Goal: Task Accomplishment & Management: Use online tool/utility

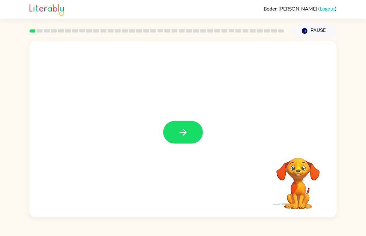
click at [185, 135] on icon "button" at bounding box center [183, 132] width 11 height 11
click at [309, 37] on button "Pause Pause" at bounding box center [313, 31] width 45 height 14
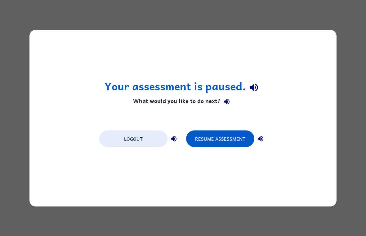
click at [227, 142] on button "Resume Assessment" at bounding box center [220, 138] width 68 height 17
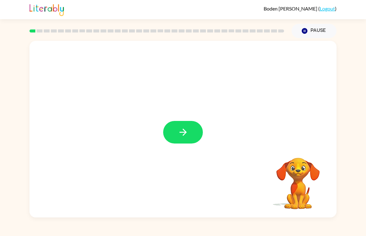
click at [188, 138] on button "button" at bounding box center [183, 132] width 40 height 23
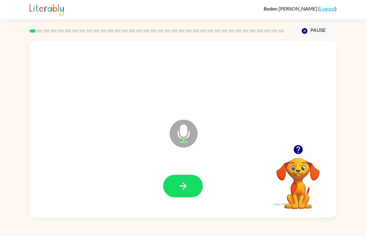
click at [172, 189] on button "button" at bounding box center [183, 186] width 40 height 23
click at [180, 195] on button "button" at bounding box center [183, 186] width 40 height 23
click at [187, 180] on button "button" at bounding box center [183, 186] width 40 height 23
click at [176, 179] on button "button" at bounding box center [183, 186] width 40 height 23
click at [174, 188] on button "button" at bounding box center [183, 186] width 40 height 23
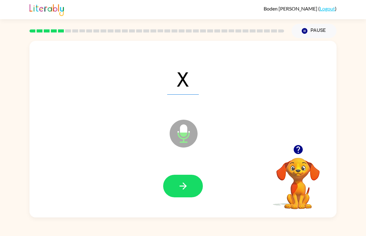
click at [190, 190] on button "button" at bounding box center [183, 186] width 40 height 23
click at [182, 197] on button "button" at bounding box center [183, 186] width 40 height 23
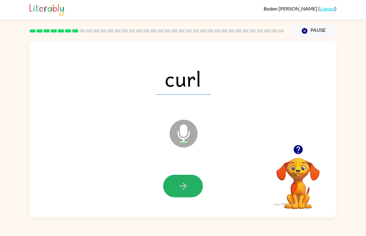
click at [182, 186] on icon "button" at bounding box center [182, 186] width 7 height 7
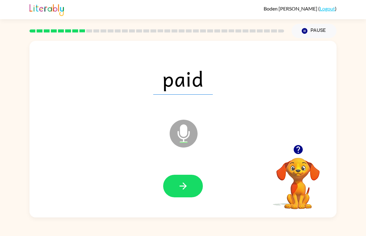
click at [171, 186] on button "button" at bounding box center [183, 186] width 40 height 23
click at [177, 188] on button "button" at bounding box center [183, 186] width 40 height 23
click at [180, 191] on icon "button" at bounding box center [183, 186] width 11 height 11
click at [171, 186] on button "button" at bounding box center [183, 186] width 40 height 23
click at [188, 173] on div at bounding box center [183, 186] width 294 height 51
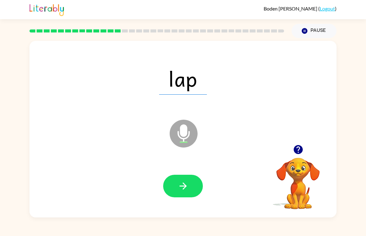
click at [185, 182] on icon "button" at bounding box center [183, 186] width 11 height 11
click at [190, 177] on button "button" at bounding box center [183, 186] width 40 height 23
click at [183, 191] on icon "button" at bounding box center [183, 186] width 11 height 11
click at [191, 177] on button "button" at bounding box center [183, 186] width 40 height 23
click at [181, 184] on icon "button" at bounding box center [183, 186] width 11 height 11
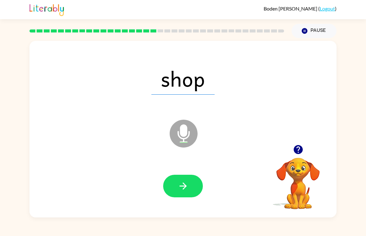
click at [188, 190] on icon "button" at bounding box center [183, 186] width 11 height 11
click at [180, 193] on button "button" at bounding box center [183, 186] width 40 height 23
click at [183, 190] on icon "button" at bounding box center [183, 186] width 11 height 11
click at [182, 186] on icon "button" at bounding box center [183, 186] width 11 height 11
click at [180, 184] on icon "button" at bounding box center [183, 186] width 11 height 11
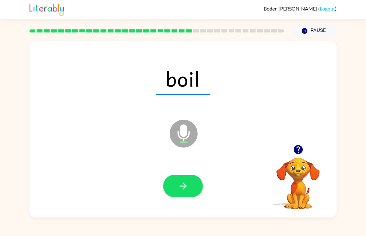
click at [172, 188] on button "button" at bounding box center [183, 186] width 40 height 23
click at [189, 186] on button "button" at bounding box center [183, 186] width 40 height 23
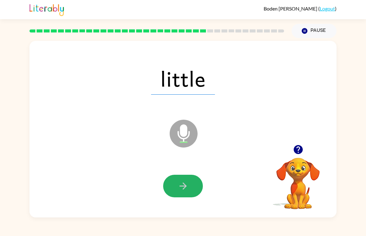
click at [185, 186] on icon "button" at bounding box center [182, 186] width 7 height 7
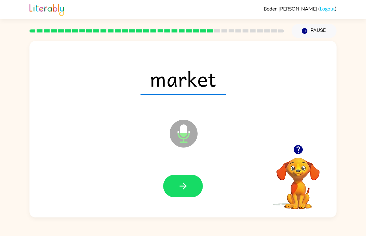
click at [182, 184] on icon "button" at bounding box center [183, 186] width 11 height 11
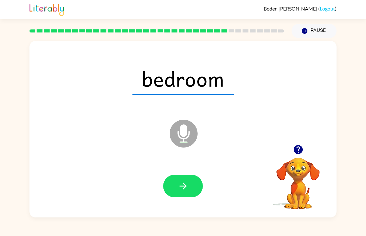
click at [186, 193] on button "button" at bounding box center [183, 186] width 40 height 23
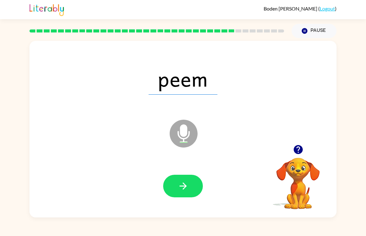
click at [181, 176] on button "button" at bounding box center [183, 186] width 40 height 23
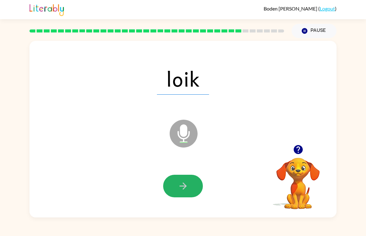
click at [185, 192] on icon "button" at bounding box center [183, 186] width 11 height 11
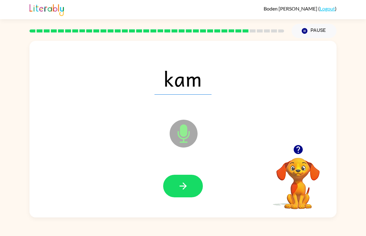
click at [170, 192] on button "button" at bounding box center [183, 186] width 40 height 23
click at [183, 189] on icon "button" at bounding box center [182, 186] width 7 height 7
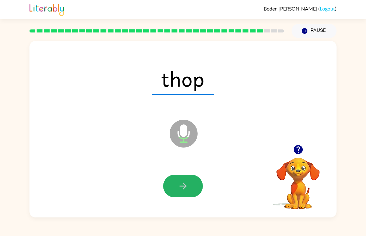
click at [170, 190] on button "button" at bounding box center [183, 186] width 40 height 23
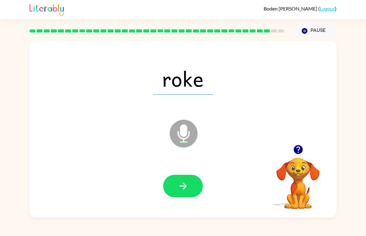
click at [183, 183] on icon "button" at bounding box center [182, 186] width 7 height 7
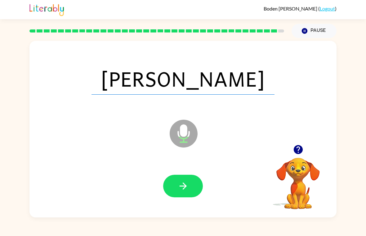
click at [179, 184] on icon "button" at bounding box center [183, 186] width 11 height 11
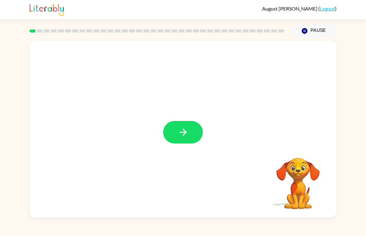
click at [184, 129] on icon "button" at bounding box center [183, 132] width 11 height 11
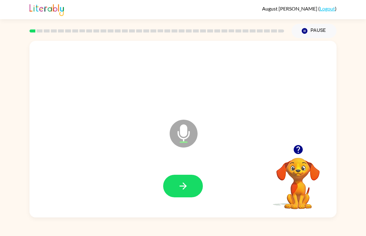
click at [182, 188] on icon "button" at bounding box center [183, 186] width 11 height 11
click at [176, 186] on button "button" at bounding box center [183, 186] width 40 height 23
click at [193, 188] on button "button" at bounding box center [183, 186] width 40 height 23
click at [185, 191] on icon "button" at bounding box center [183, 186] width 11 height 11
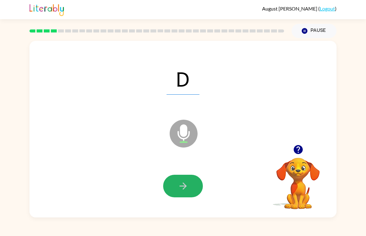
click at [193, 182] on button "button" at bounding box center [183, 186] width 40 height 23
click at [183, 190] on icon "button" at bounding box center [183, 186] width 11 height 11
click at [182, 186] on icon "button" at bounding box center [183, 186] width 11 height 11
click at [186, 191] on icon "button" at bounding box center [183, 186] width 11 height 11
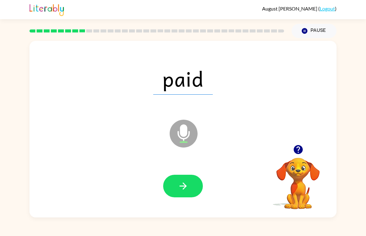
click at [174, 188] on button "button" at bounding box center [183, 186] width 40 height 23
click at [186, 185] on icon "button" at bounding box center [183, 186] width 11 height 11
click at [184, 182] on icon "button" at bounding box center [183, 186] width 11 height 11
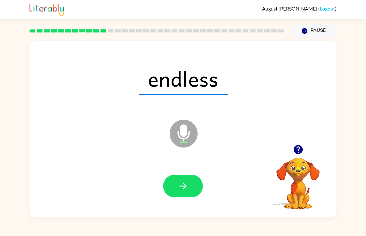
click at [186, 181] on icon "button" at bounding box center [183, 186] width 11 height 11
click at [182, 184] on icon "button" at bounding box center [183, 186] width 11 height 11
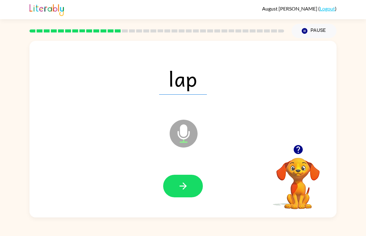
click at [192, 191] on button "button" at bounding box center [183, 186] width 40 height 23
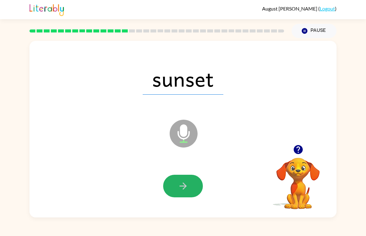
click at [188, 186] on icon "button" at bounding box center [183, 186] width 11 height 11
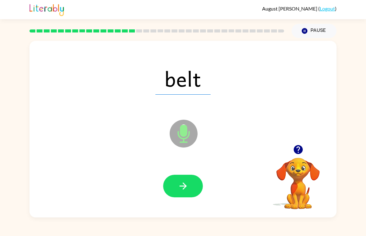
click at [182, 184] on icon "button" at bounding box center [183, 186] width 11 height 11
click at [185, 179] on button "button" at bounding box center [183, 186] width 40 height 23
click at [185, 191] on icon "button" at bounding box center [183, 186] width 11 height 11
click at [185, 192] on icon "button" at bounding box center [183, 186] width 11 height 11
click at [176, 179] on button "button" at bounding box center [183, 186] width 40 height 23
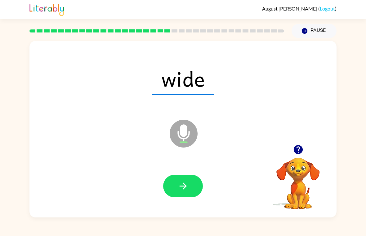
click at [186, 186] on icon "button" at bounding box center [182, 186] width 7 height 7
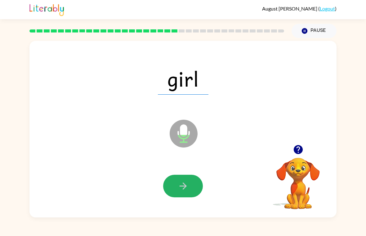
click at [187, 186] on icon "button" at bounding box center [183, 186] width 11 height 11
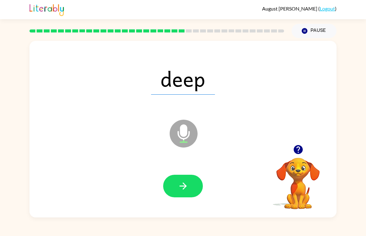
click at [187, 184] on icon "button" at bounding box center [183, 186] width 11 height 11
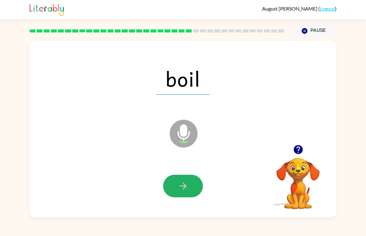
click at [183, 190] on icon "button" at bounding box center [183, 186] width 11 height 11
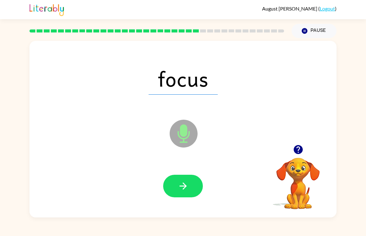
click at [174, 186] on button "button" at bounding box center [183, 186] width 40 height 23
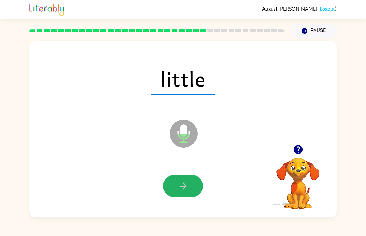
click at [188, 191] on button "button" at bounding box center [183, 186] width 40 height 23
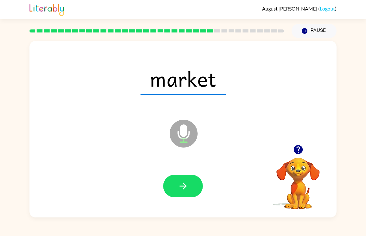
click at [187, 186] on icon "button" at bounding box center [183, 186] width 11 height 11
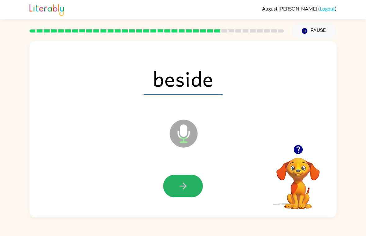
click at [185, 183] on icon "button" at bounding box center [183, 186] width 11 height 11
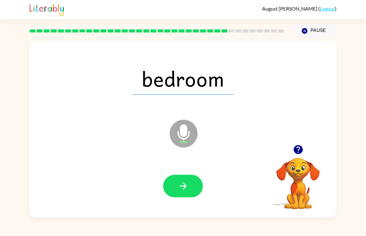
click at [184, 185] on icon "button" at bounding box center [183, 186] width 11 height 11
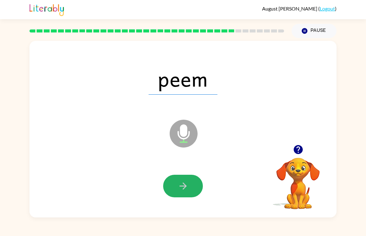
click at [184, 189] on icon "button" at bounding box center [182, 186] width 7 height 7
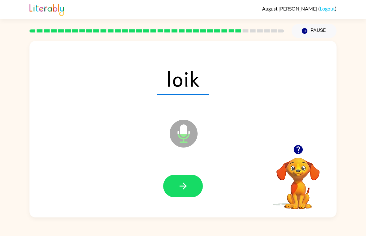
click at [180, 187] on icon "button" at bounding box center [183, 186] width 11 height 11
click at [176, 184] on button "button" at bounding box center [183, 186] width 40 height 23
click at [183, 184] on icon "button" at bounding box center [182, 186] width 7 height 7
click at [178, 183] on icon "button" at bounding box center [183, 186] width 11 height 11
click at [182, 190] on icon "button" at bounding box center [183, 186] width 11 height 11
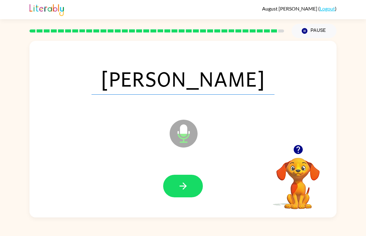
click at [184, 190] on icon "button" at bounding box center [183, 186] width 11 height 11
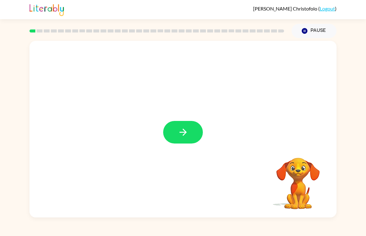
click at [169, 136] on button "button" at bounding box center [183, 132] width 40 height 23
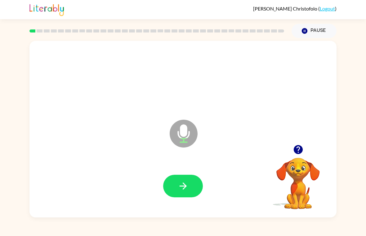
click at [189, 185] on button "button" at bounding box center [183, 186] width 40 height 23
click at [192, 180] on button "button" at bounding box center [183, 186] width 40 height 23
click at [176, 182] on button "button" at bounding box center [183, 186] width 40 height 23
click at [182, 184] on icon "button" at bounding box center [183, 186] width 11 height 11
click at [189, 192] on button "button" at bounding box center [183, 186] width 40 height 23
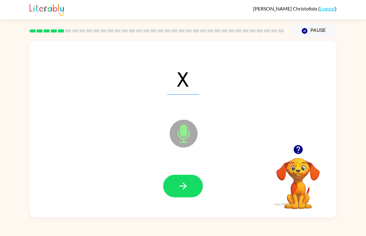
click at [197, 196] on button "button" at bounding box center [183, 186] width 40 height 23
click at [182, 180] on button "button" at bounding box center [183, 186] width 40 height 23
click at [171, 190] on button "button" at bounding box center [183, 186] width 40 height 23
click at [191, 187] on button "button" at bounding box center [183, 186] width 40 height 23
click at [170, 180] on button "button" at bounding box center [183, 186] width 40 height 23
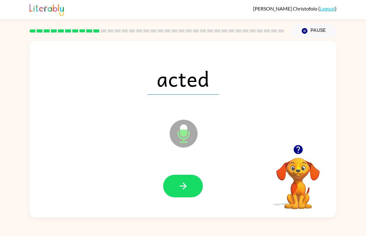
click at [193, 197] on button "button" at bounding box center [183, 186] width 40 height 23
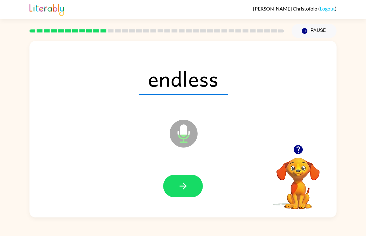
click at [190, 183] on button "button" at bounding box center [183, 186] width 40 height 23
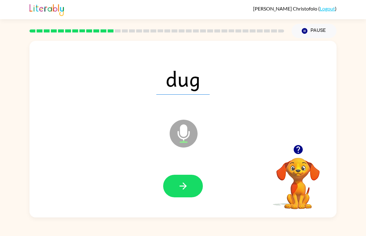
click at [186, 192] on icon "button" at bounding box center [183, 186] width 11 height 11
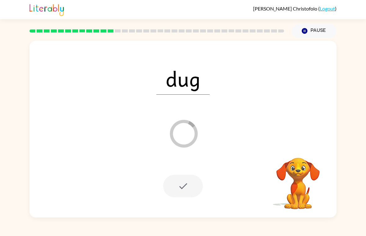
click at [183, 182] on div at bounding box center [183, 186] width 40 height 23
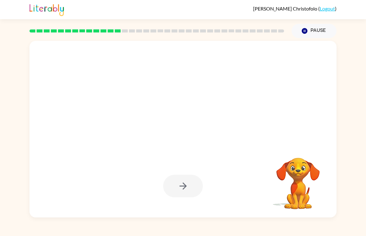
click at [189, 195] on div at bounding box center [183, 186] width 40 height 23
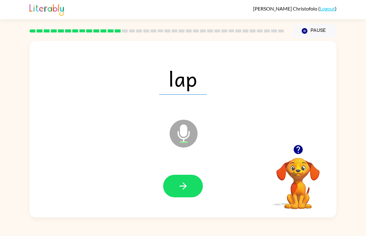
click at [190, 187] on button "button" at bounding box center [183, 186] width 40 height 23
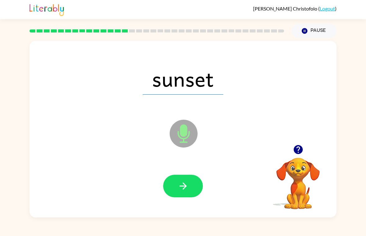
click at [185, 183] on icon "button" at bounding box center [183, 186] width 11 height 11
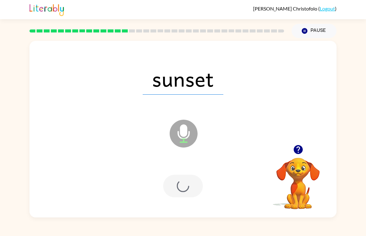
click at [186, 184] on div at bounding box center [183, 186] width 40 height 23
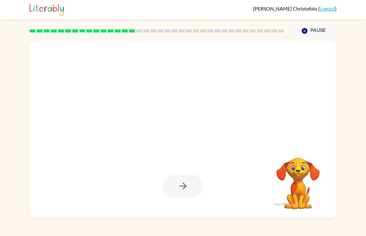
click at [181, 186] on div at bounding box center [183, 186] width 40 height 23
click at [180, 188] on div at bounding box center [183, 186] width 40 height 23
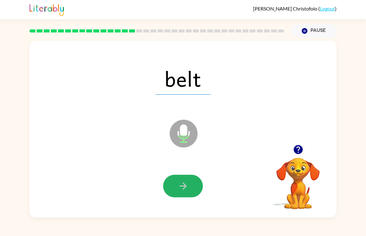
click at [186, 190] on icon "button" at bounding box center [183, 186] width 11 height 11
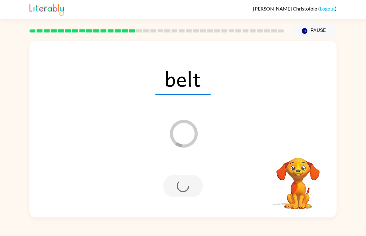
click at [187, 188] on div at bounding box center [183, 186] width 40 height 23
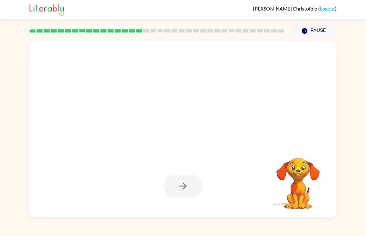
click at [187, 189] on div at bounding box center [183, 186] width 40 height 23
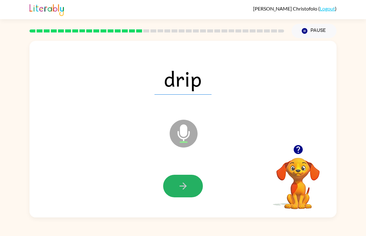
click at [188, 184] on icon "button" at bounding box center [183, 186] width 11 height 11
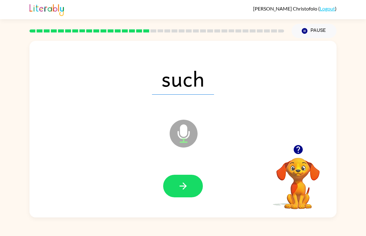
click at [183, 188] on icon "button" at bounding box center [183, 186] width 11 height 11
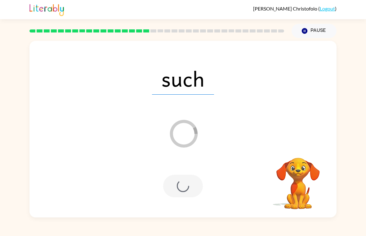
click at [188, 184] on div at bounding box center [183, 186] width 40 height 23
click at [183, 189] on div at bounding box center [183, 186] width 40 height 23
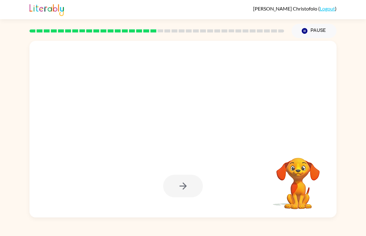
click at [180, 198] on div at bounding box center [183, 186] width 294 height 51
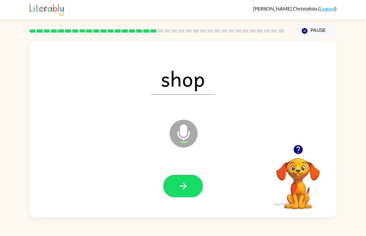
click at [197, 186] on button "button" at bounding box center [183, 186] width 40 height 23
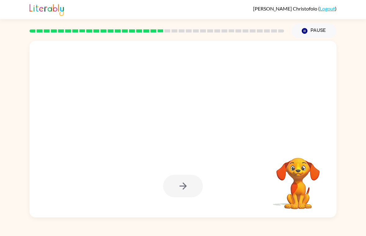
click at [192, 197] on div at bounding box center [183, 186] width 40 height 23
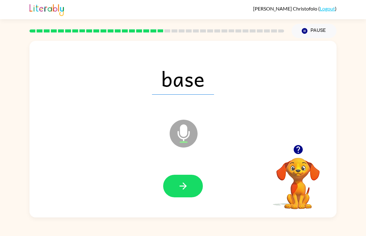
click at [199, 186] on button "button" at bounding box center [183, 186] width 40 height 23
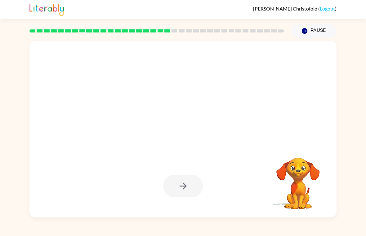
click at [192, 191] on div at bounding box center [183, 186] width 40 height 23
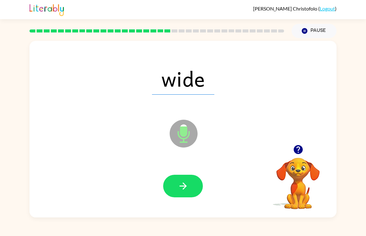
click at [191, 184] on button "button" at bounding box center [183, 186] width 40 height 23
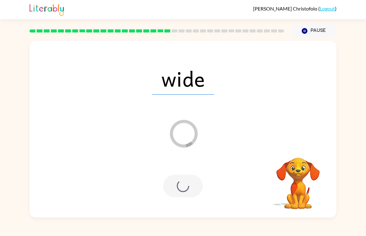
click at [187, 192] on div at bounding box center [183, 186] width 40 height 23
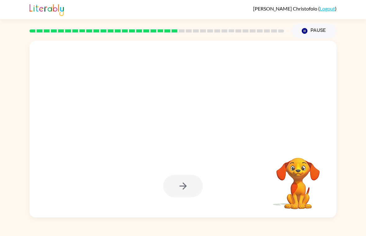
click at [186, 186] on div at bounding box center [183, 186] width 40 height 23
click at [185, 185] on div at bounding box center [183, 186] width 40 height 23
click at [195, 199] on div at bounding box center [183, 186] width 294 height 51
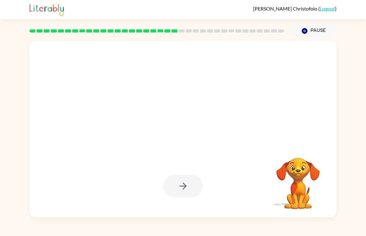
click at [191, 197] on div at bounding box center [183, 186] width 40 height 23
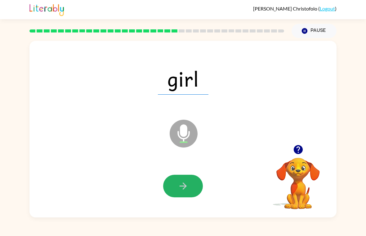
click at [187, 185] on icon "button" at bounding box center [183, 186] width 11 height 11
click at [187, 185] on div at bounding box center [183, 186] width 40 height 23
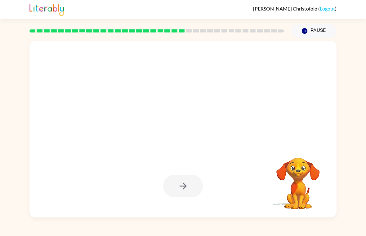
click at [186, 188] on div at bounding box center [183, 186] width 40 height 23
click at [182, 196] on div at bounding box center [183, 186] width 40 height 23
click at [183, 196] on div at bounding box center [183, 186] width 40 height 23
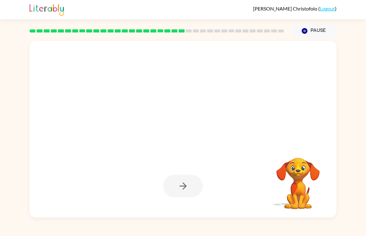
click at [183, 196] on div at bounding box center [183, 186] width 40 height 23
click at [185, 199] on div at bounding box center [183, 186] width 294 height 51
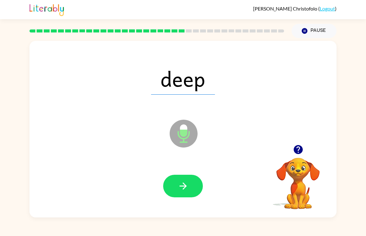
click at [188, 183] on icon "button" at bounding box center [183, 186] width 11 height 11
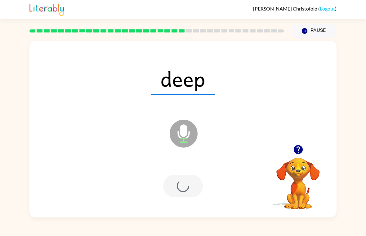
click at [188, 183] on div at bounding box center [183, 186] width 40 height 23
click at [191, 183] on div at bounding box center [183, 186] width 40 height 23
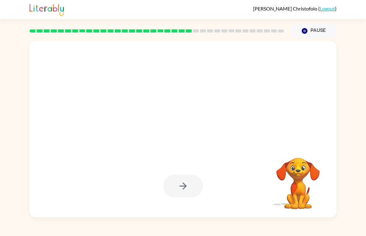
click at [190, 186] on div at bounding box center [183, 186] width 40 height 23
click at [190, 190] on div at bounding box center [183, 186] width 40 height 23
click at [191, 192] on div at bounding box center [183, 186] width 40 height 23
click at [192, 192] on div at bounding box center [183, 186] width 40 height 23
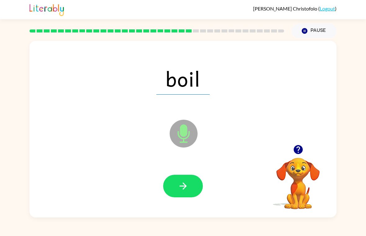
click at [192, 183] on button "button" at bounding box center [183, 186] width 40 height 23
click at [191, 183] on button "button" at bounding box center [183, 186] width 40 height 23
click at [187, 180] on button "button" at bounding box center [183, 186] width 40 height 23
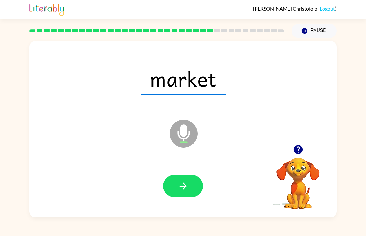
click at [192, 182] on button "button" at bounding box center [183, 186] width 40 height 23
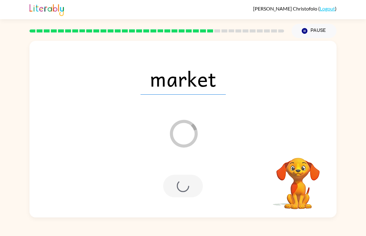
click at [183, 198] on div at bounding box center [183, 186] width 294 height 51
click at [179, 192] on div at bounding box center [183, 186] width 40 height 23
click at [182, 185] on div at bounding box center [183, 186] width 40 height 23
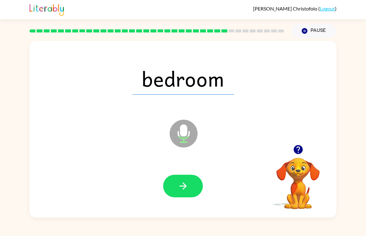
click at [189, 186] on button "button" at bounding box center [183, 186] width 40 height 23
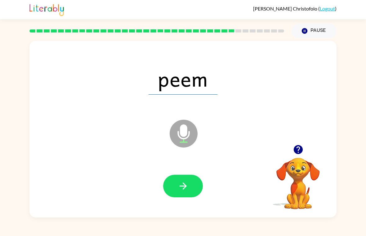
click at [198, 182] on button "button" at bounding box center [183, 186] width 40 height 23
click at [190, 182] on button "button" at bounding box center [183, 186] width 40 height 23
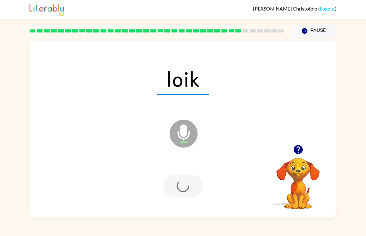
click at [192, 192] on div at bounding box center [183, 186] width 40 height 23
click at [199, 186] on div at bounding box center [183, 186] width 40 height 23
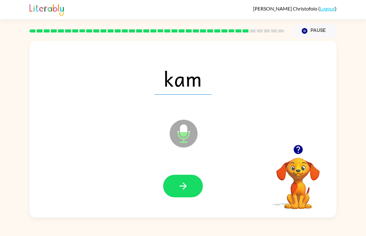
click at [197, 195] on button "button" at bounding box center [183, 186] width 40 height 23
click at [194, 182] on button "button" at bounding box center [183, 186] width 40 height 23
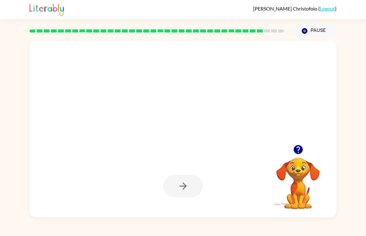
click at [192, 201] on div at bounding box center [183, 186] width 294 height 51
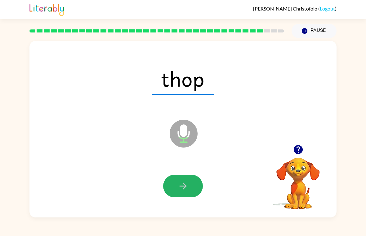
click at [190, 179] on button "button" at bounding box center [183, 186] width 40 height 23
click at [192, 197] on button "button" at bounding box center [183, 186] width 40 height 23
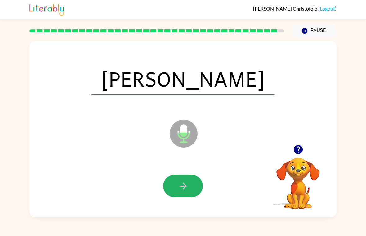
click at [183, 187] on icon "button" at bounding box center [182, 186] width 7 height 7
